Goal: Task Accomplishment & Management: Manage account settings

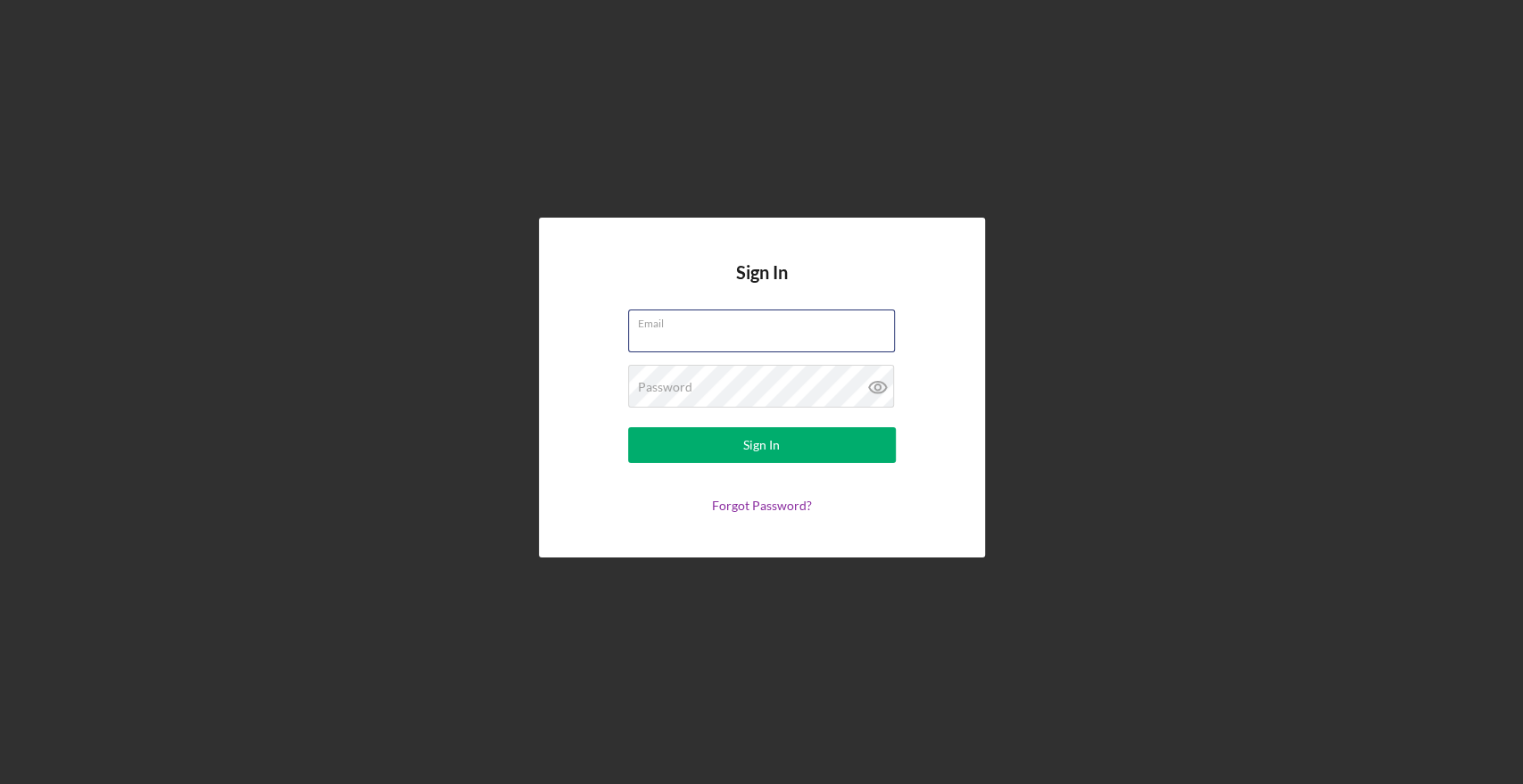
type input "[PERSON_NAME][EMAIL_ADDRESS][PERSON_NAME][DOMAIN_NAME]"
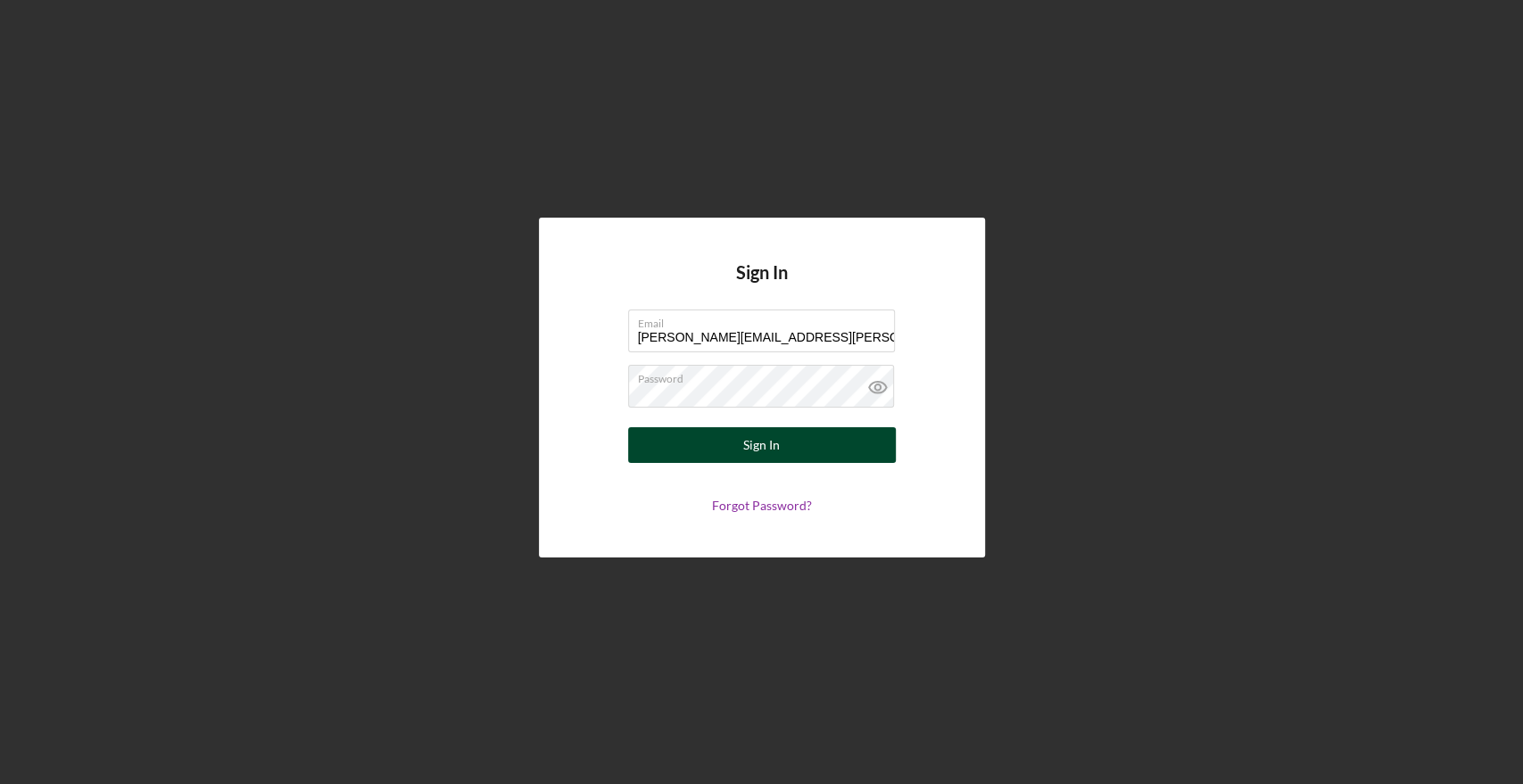
click at [739, 453] on button "Sign In" at bounding box center [762, 445] width 268 height 36
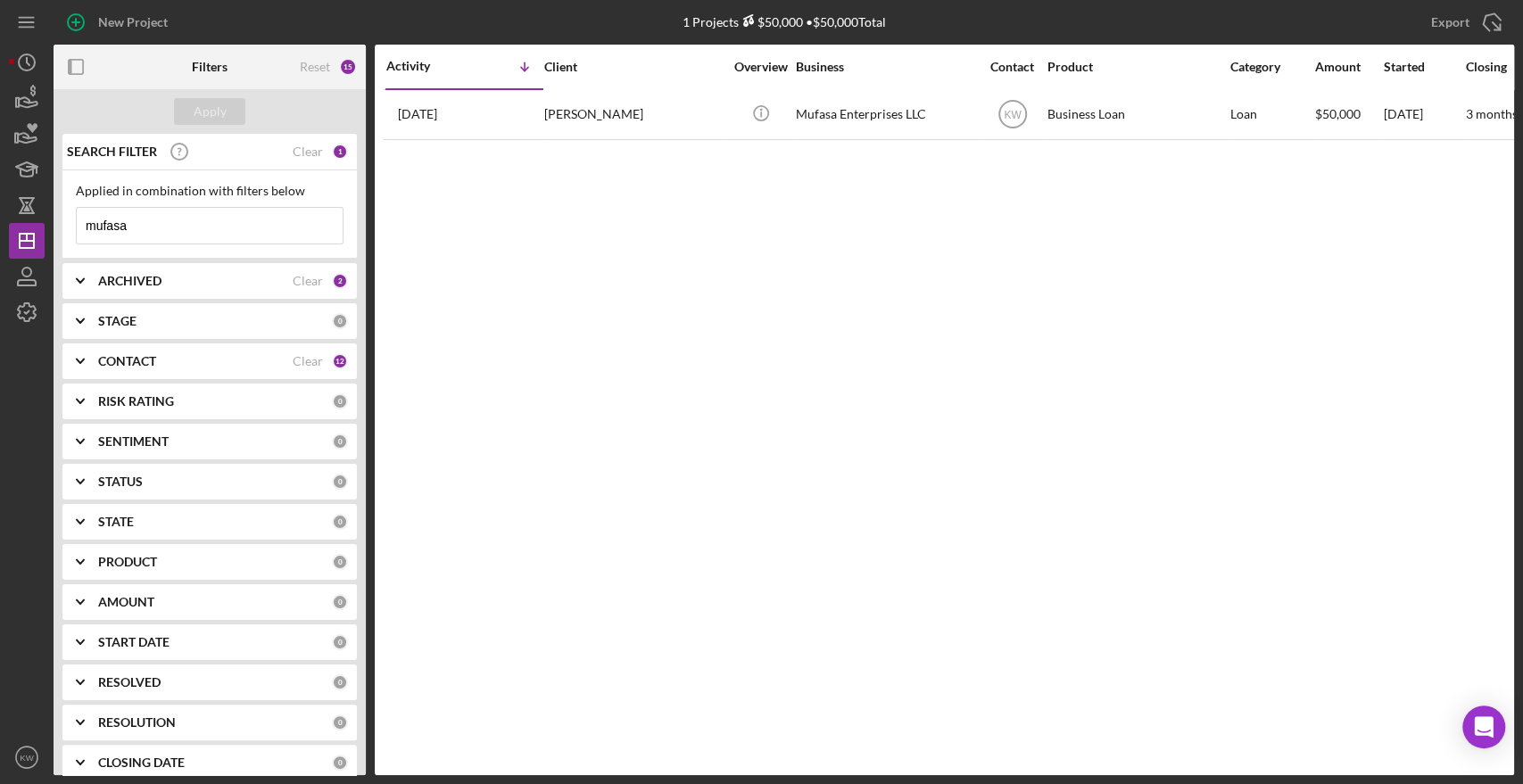
drag, startPoint x: 161, startPoint y: 226, endPoint x: 48, endPoint y: 197, distance: 116.7
click at [48, 197] on div "New Project 1 Projects $50,000 • $50,000 Total mufasa Export Icon/Export Filter…" at bounding box center [762, 387] width 1505 height 775
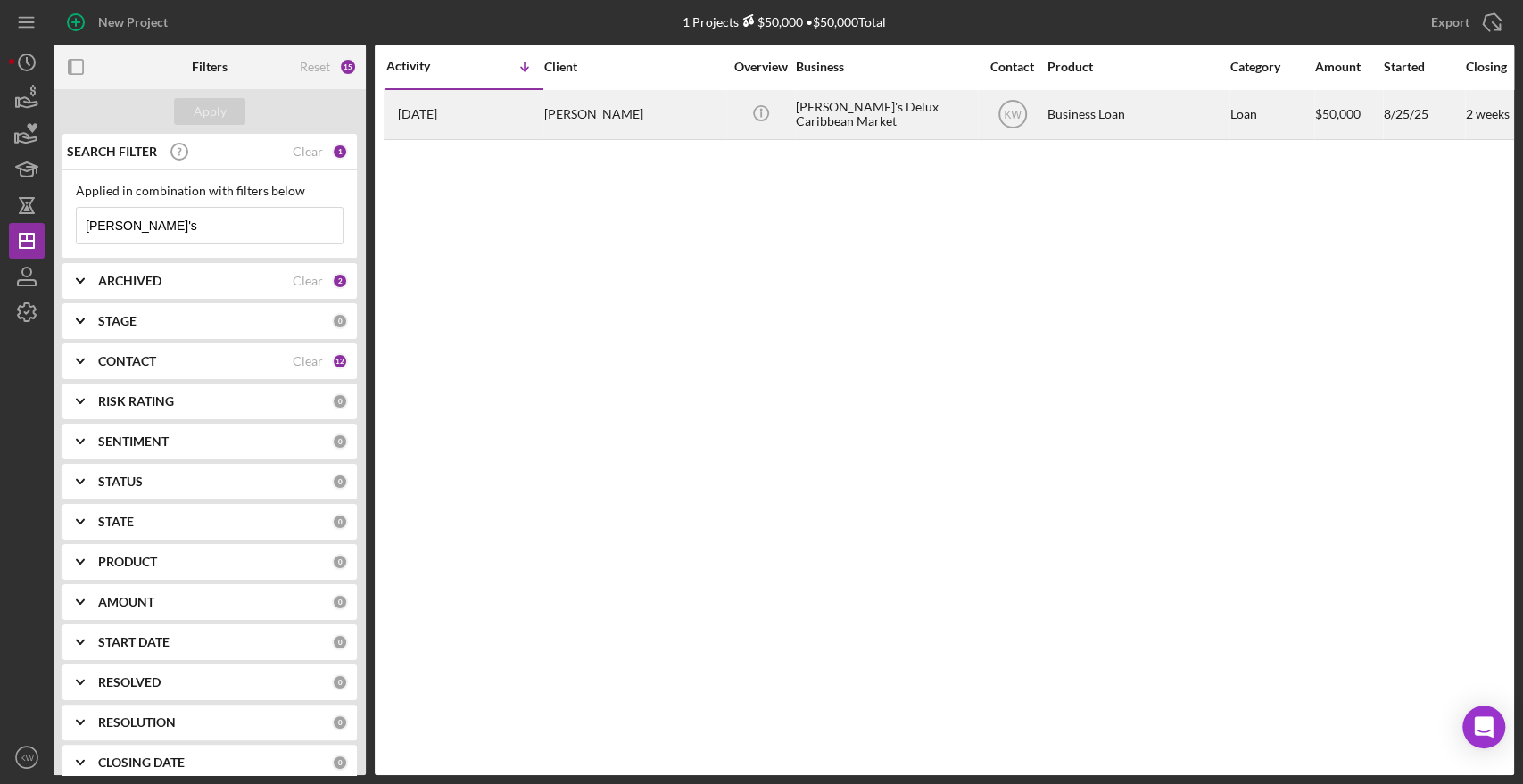
type input "[PERSON_NAME]'s"
click at [466, 114] on div "[DATE] [PERSON_NAME]" at bounding box center [464, 115] width 156 height 48
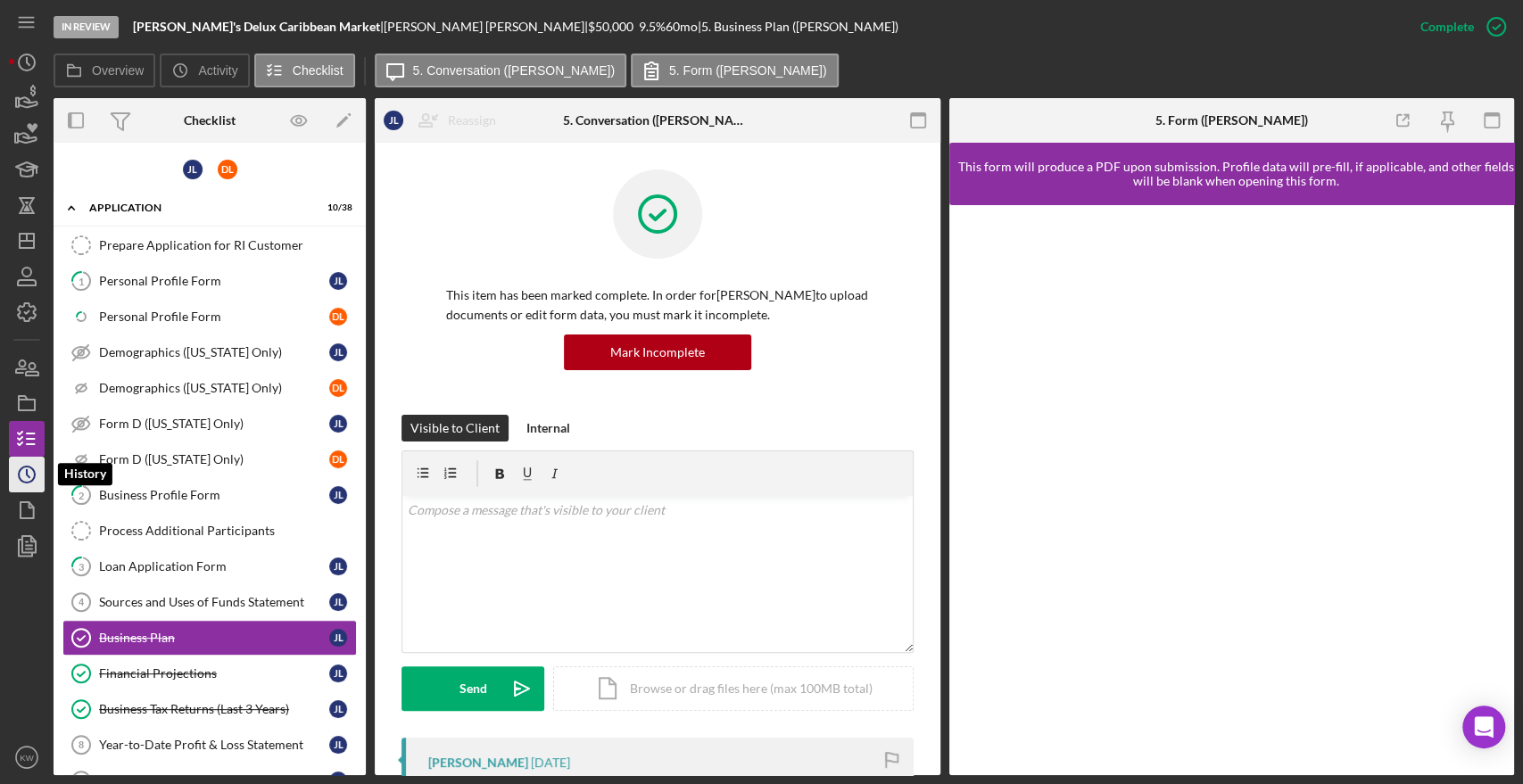
scroll to position [175, 0]
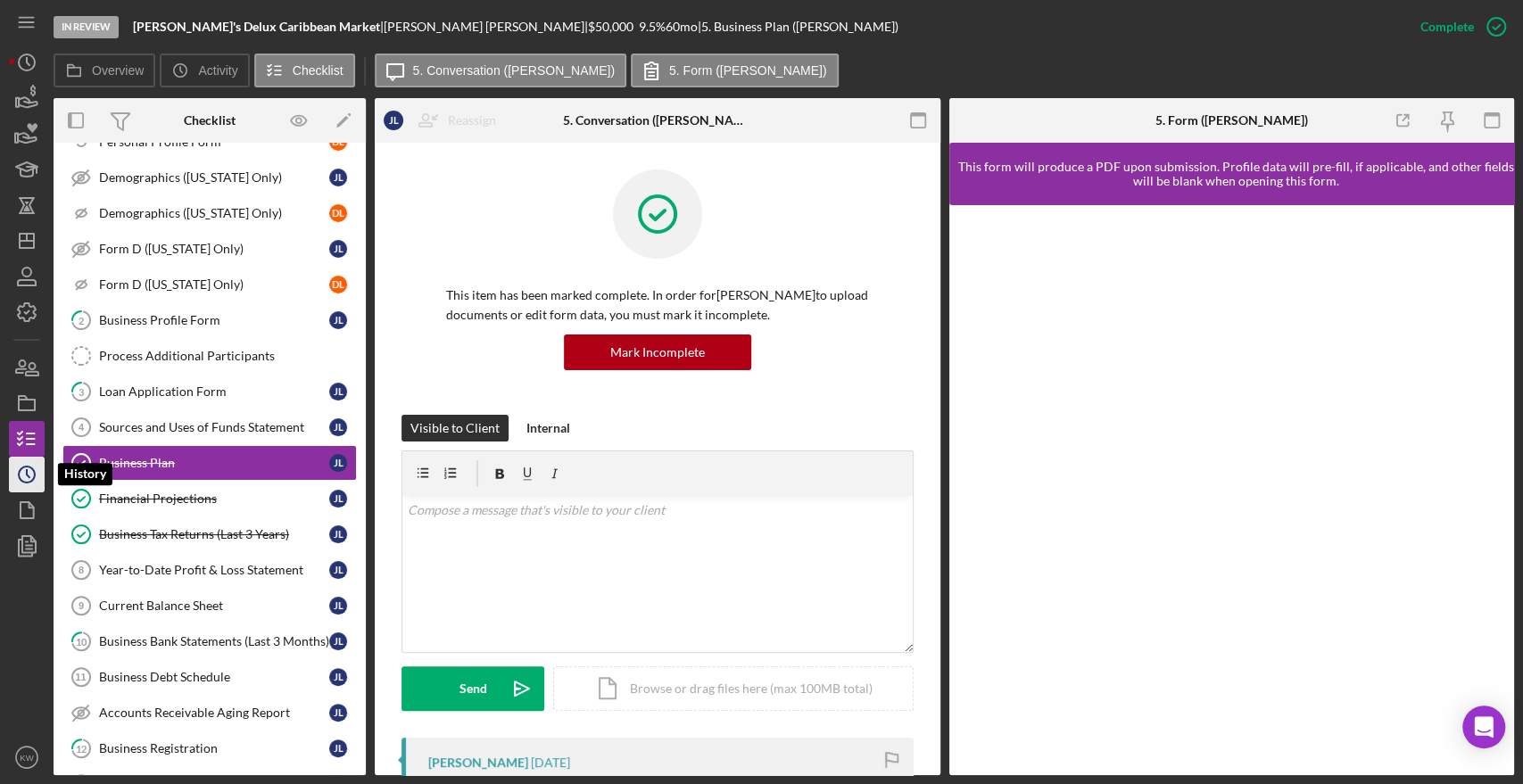
click at [28, 479] on icon "Icon/History" at bounding box center [27, 474] width 45 height 45
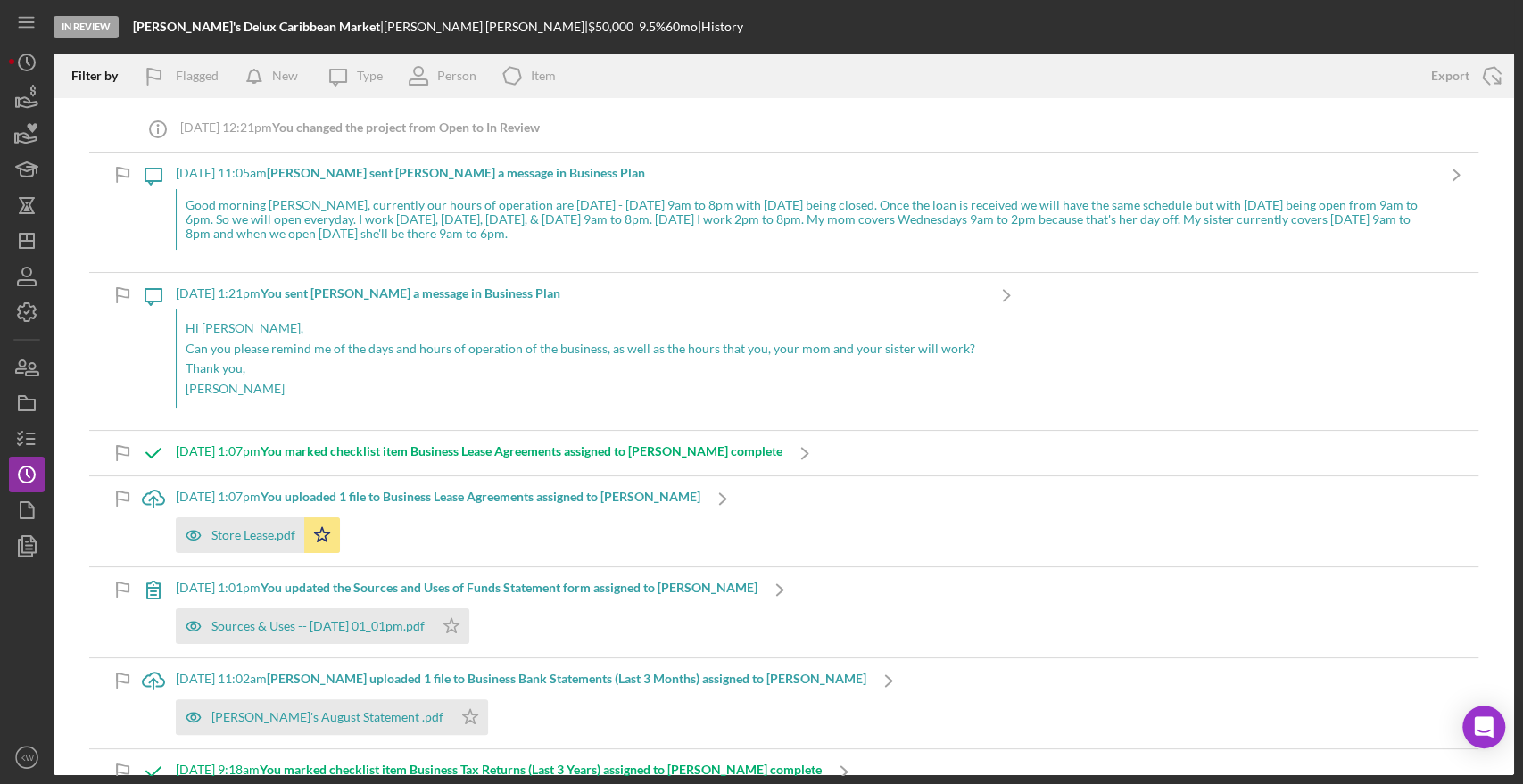
click at [221, 218] on div "Good morning [PERSON_NAME], currently our hours of operation are [DATE] - [DATE…" at bounding box center [805, 219] width 1258 height 61
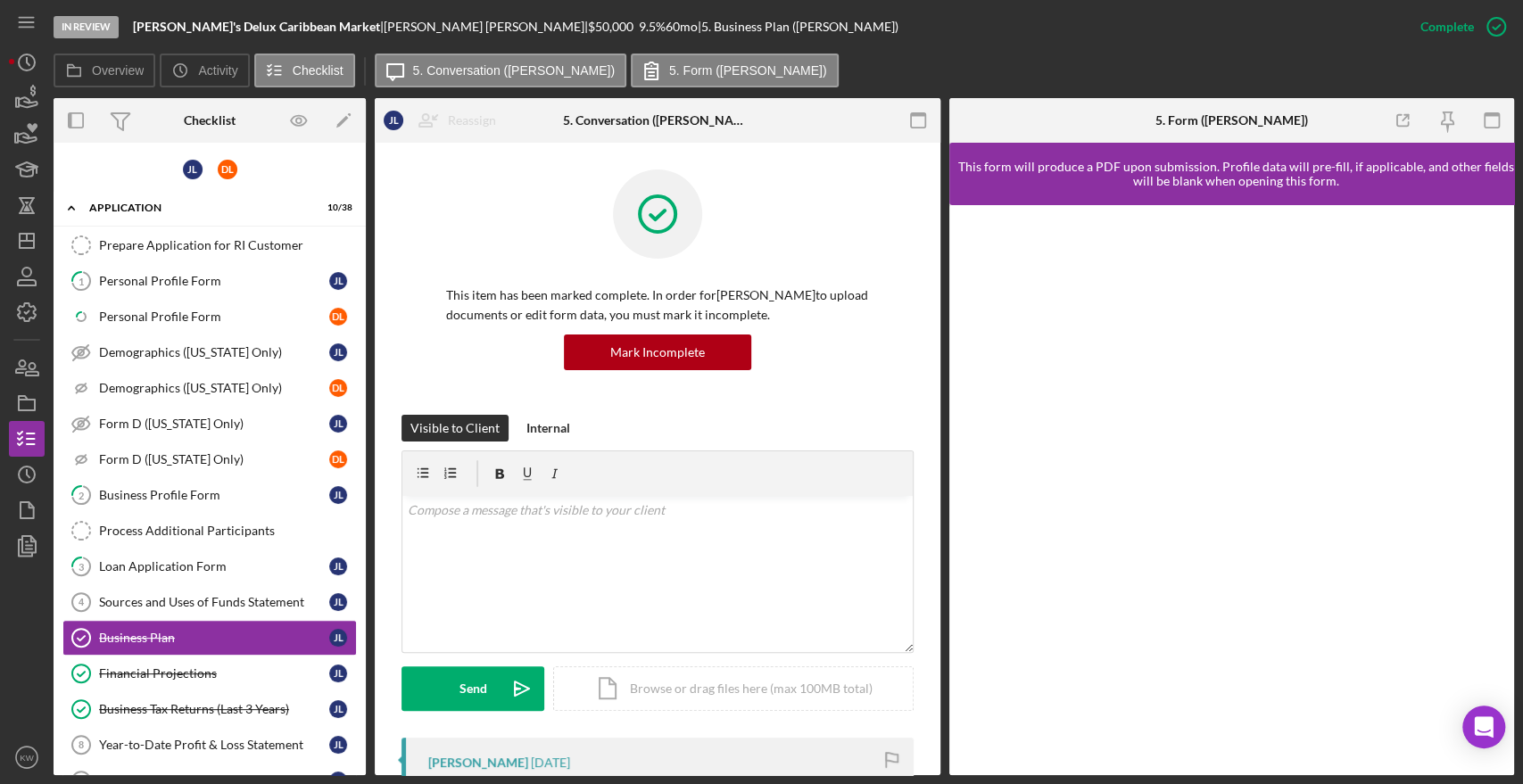
scroll to position [176, 0]
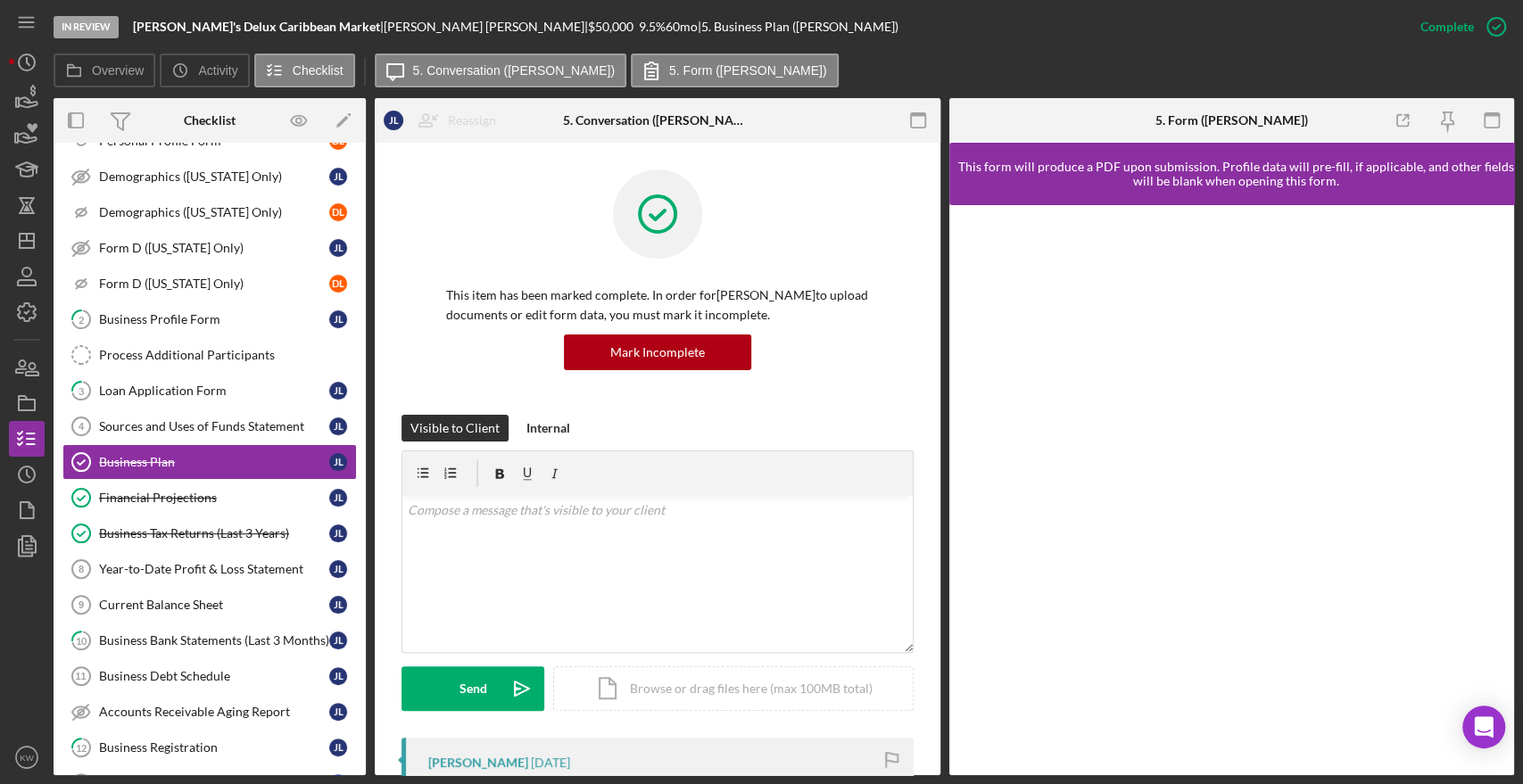
drag, startPoint x: 940, startPoint y: 325, endPoint x: 939, endPoint y: 456, distance: 131.0
click at [939, 456] on div "Overview Internal Workflow Stage In Review Icon/Dropdown Arrow Archive (can una…" at bounding box center [784, 436] width 1461 height 677
drag, startPoint x: 940, startPoint y: 341, endPoint x: 939, endPoint y: 438, distance: 97.0
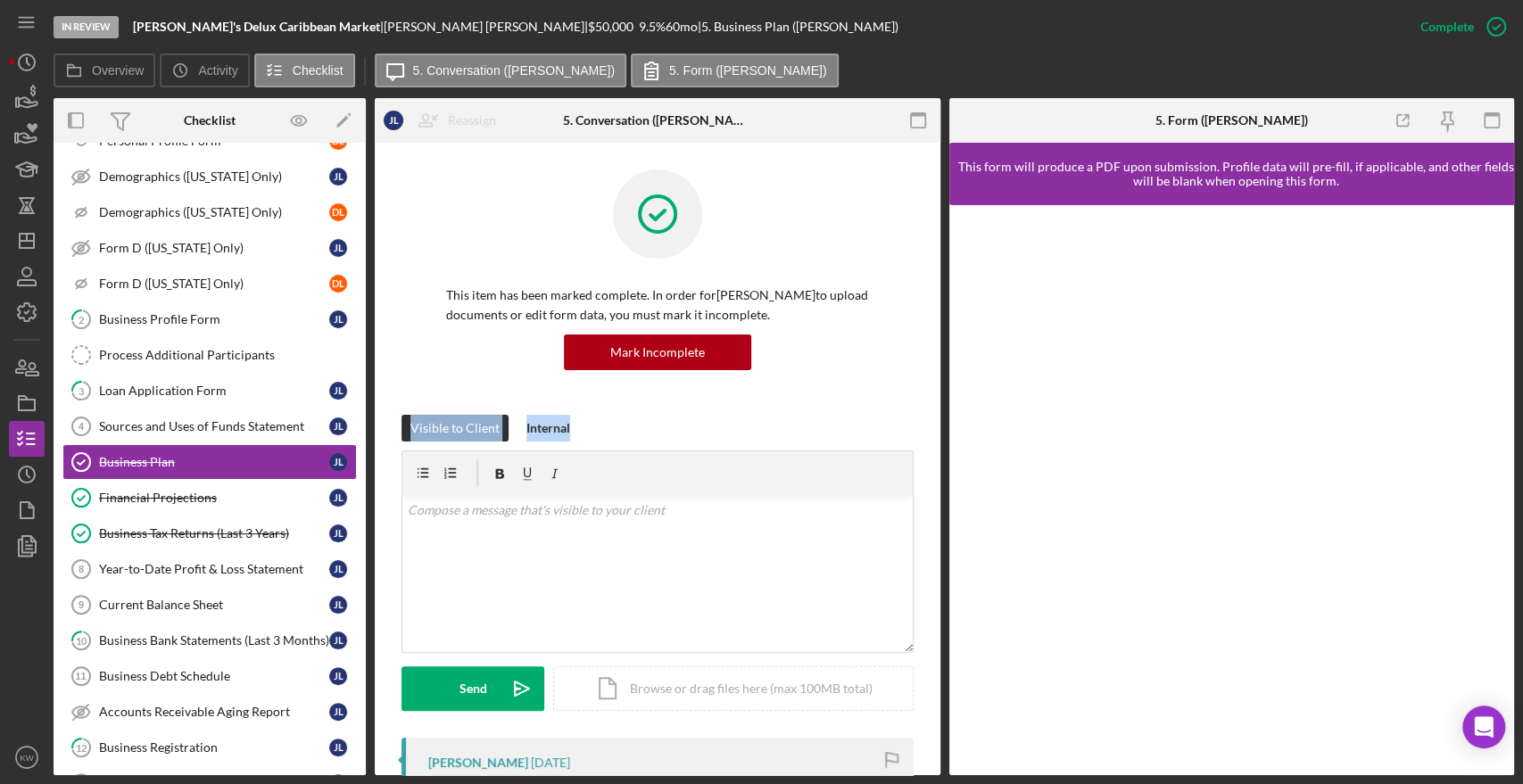
click at [939, 438] on div "Overview Internal Workflow Stage In Review Icon/Dropdown Arrow Archive (can una…" at bounding box center [784, 436] width 1461 height 677
click at [563, 723] on div "Visible to Client Internal v Color teal Color pink Remove color Add row above A…" at bounding box center [658, 576] width 512 height 323
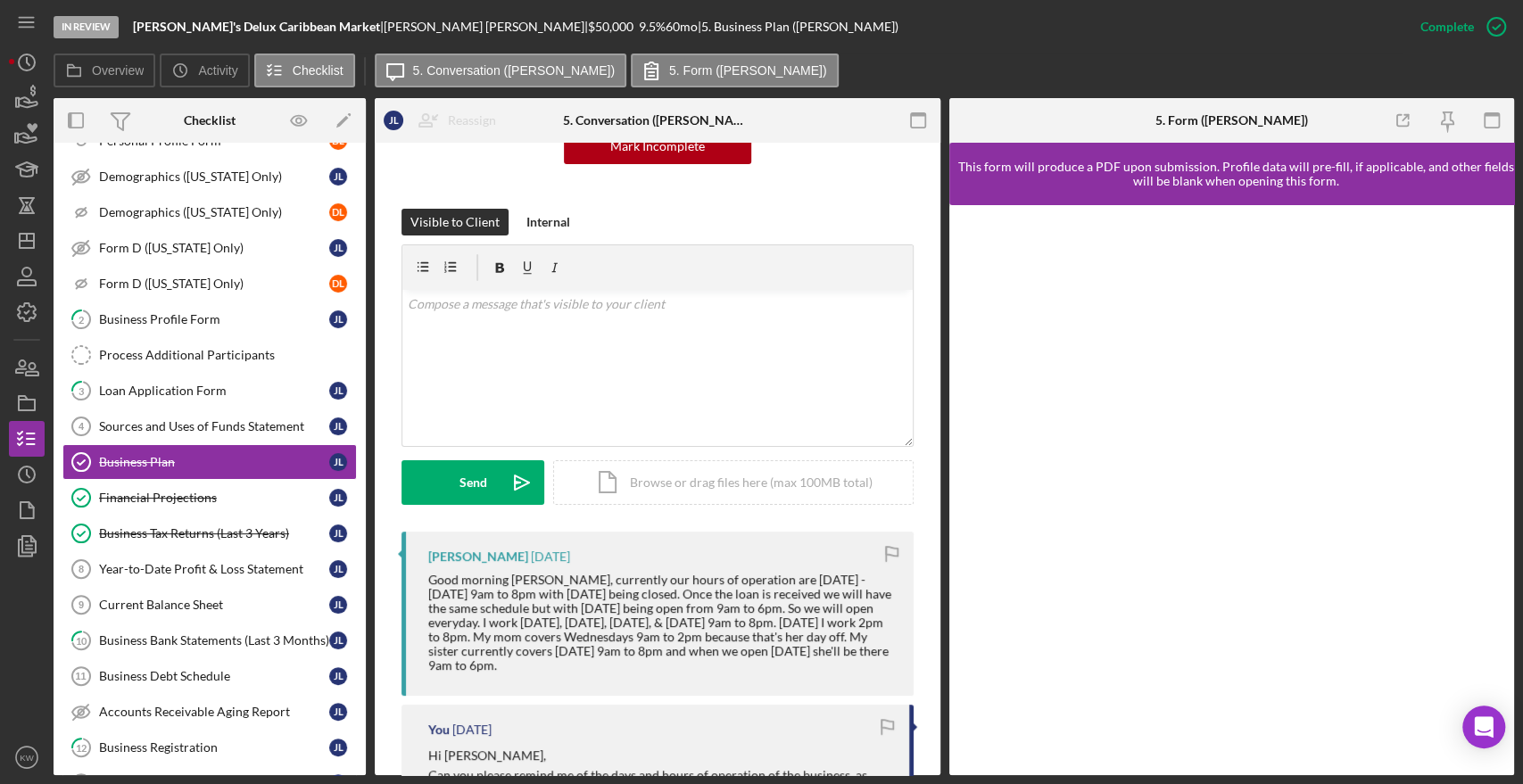
scroll to position [277, 0]
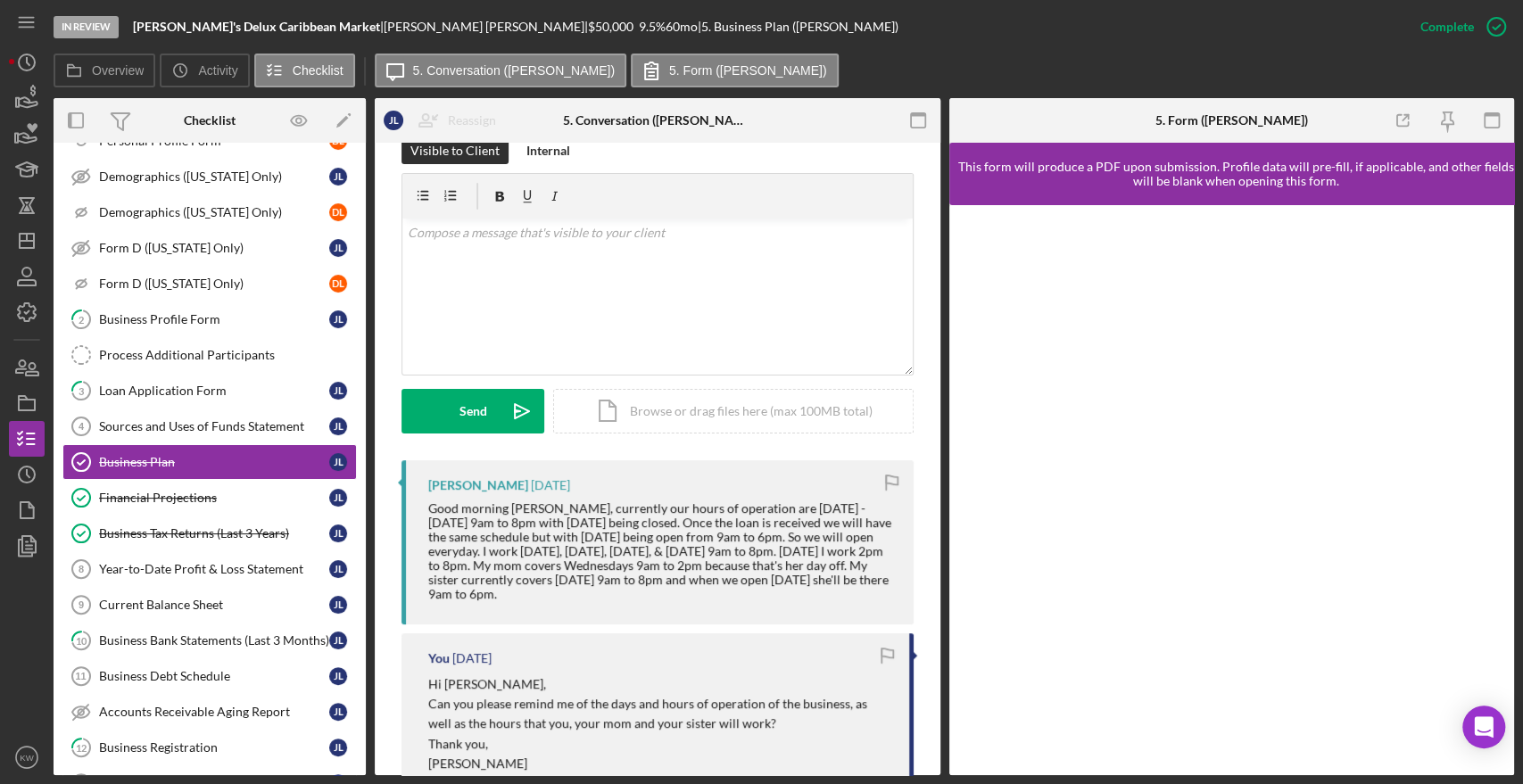
click at [493, 598] on div "Good morning [PERSON_NAME], currently our hours of operation are [DATE] - [DATE…" at bounding box center [661, 551] width 467 height 101
drag, startPoint x: 505, startPoint y: 596, endPoint x: 406, endPoint y: 506, distance: 133.8
click at [406, 506] on div "[PERSON_NAME] [DATE] Good morning [PERSON_NAME], currently our hours of operati…" at bounding box center [658, 542] width 512 height 164
copy div "Good morning [PERSON_NAME], currently our hours of operation are [DATE] - [DATE…"
